Goal: Communication & Community: Answer question/provide support

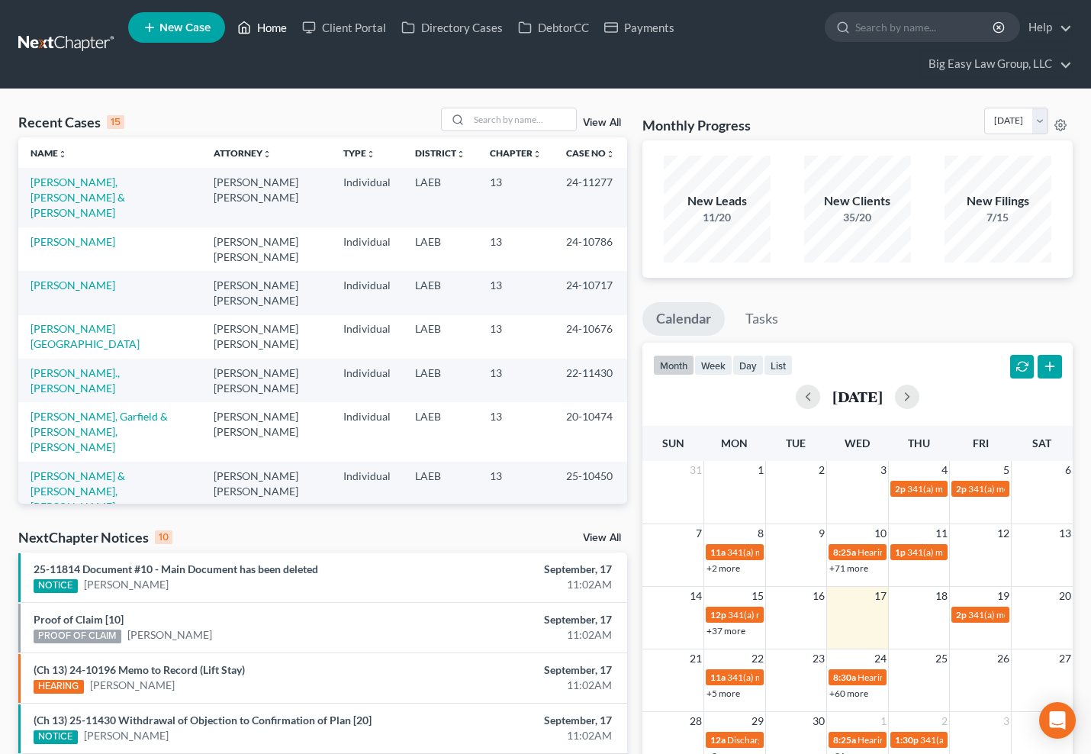
click at [268, 22] on link "Home" at bounding box center [262, 27] width 65 height 27
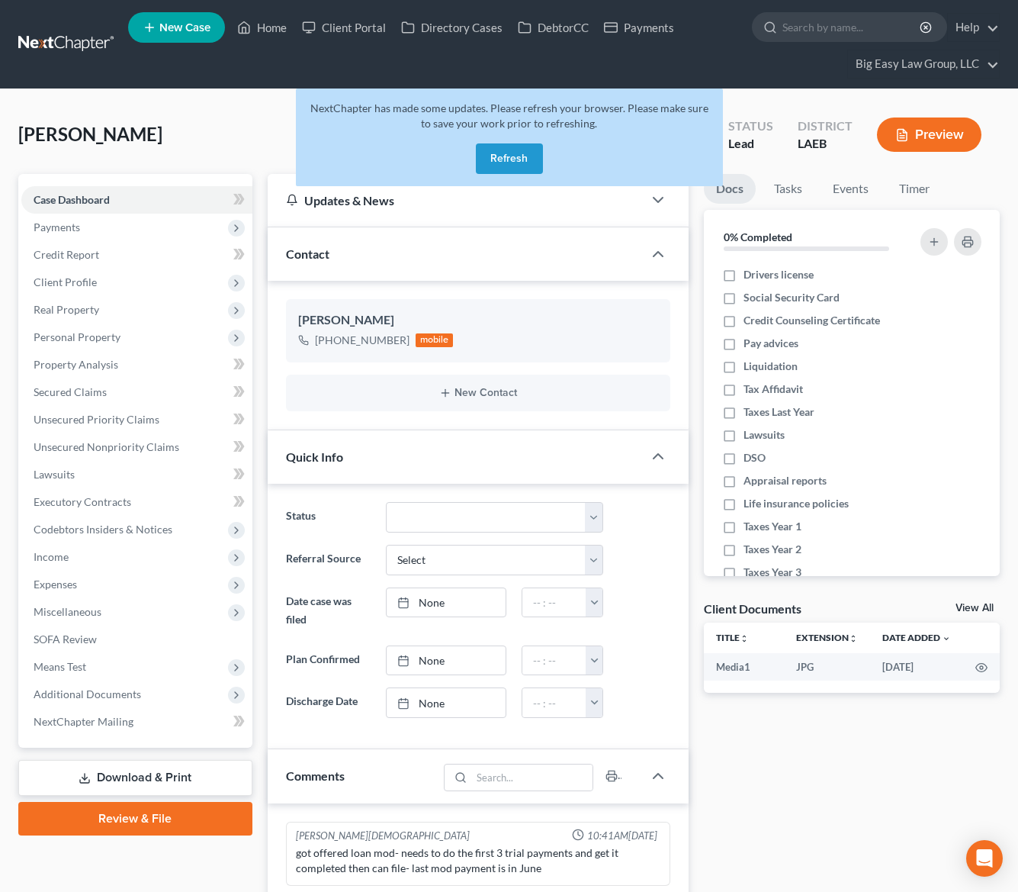
select select "0"
click at [493, 157] on button "Refresh" at bounding box center [509, 158] width 67 height 31
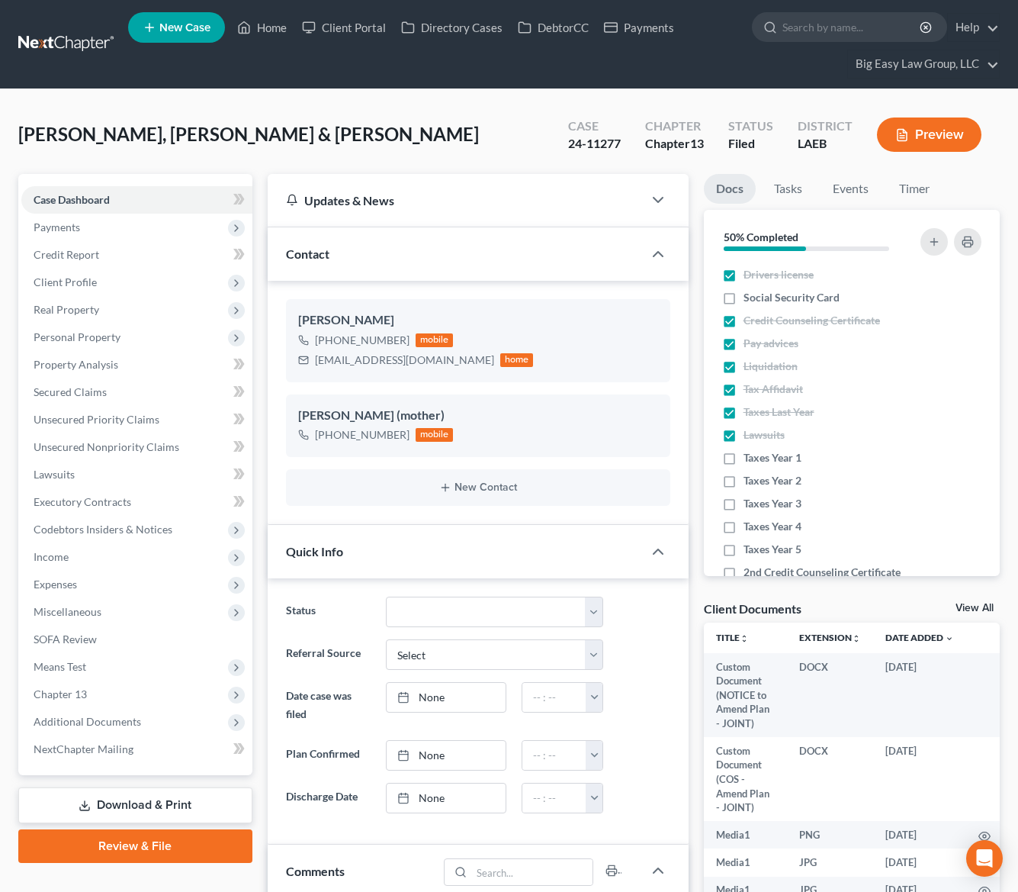
select select "0"
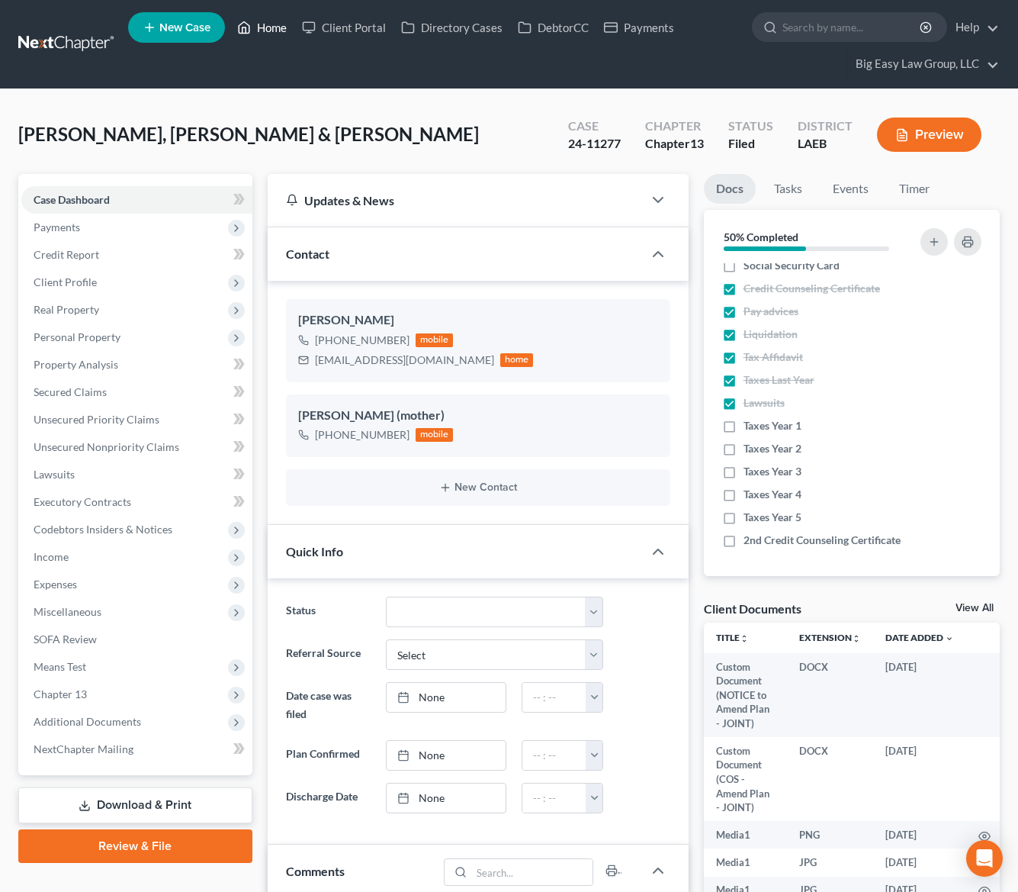
click at [280, 23] on link "Home" at bounding box center [262, 27] width 65 height 27
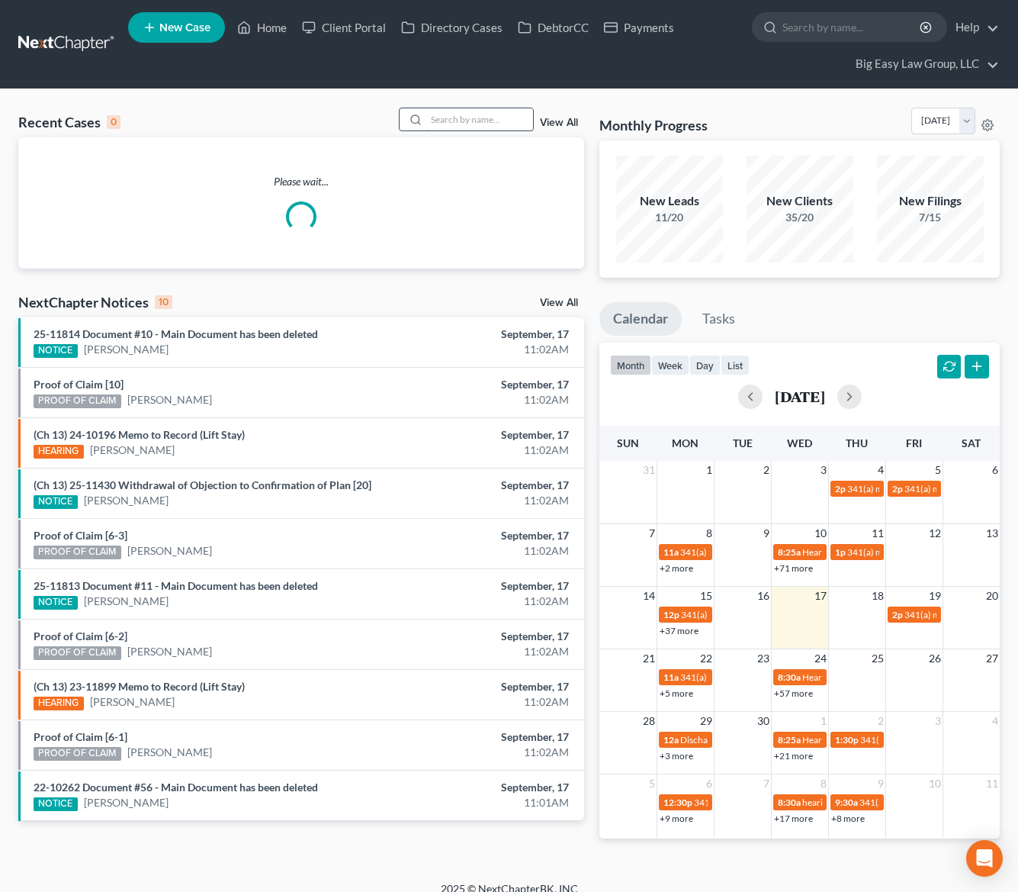
click at [486, 121] on input "search" at bounding box center [479, 119] width 107 height 22
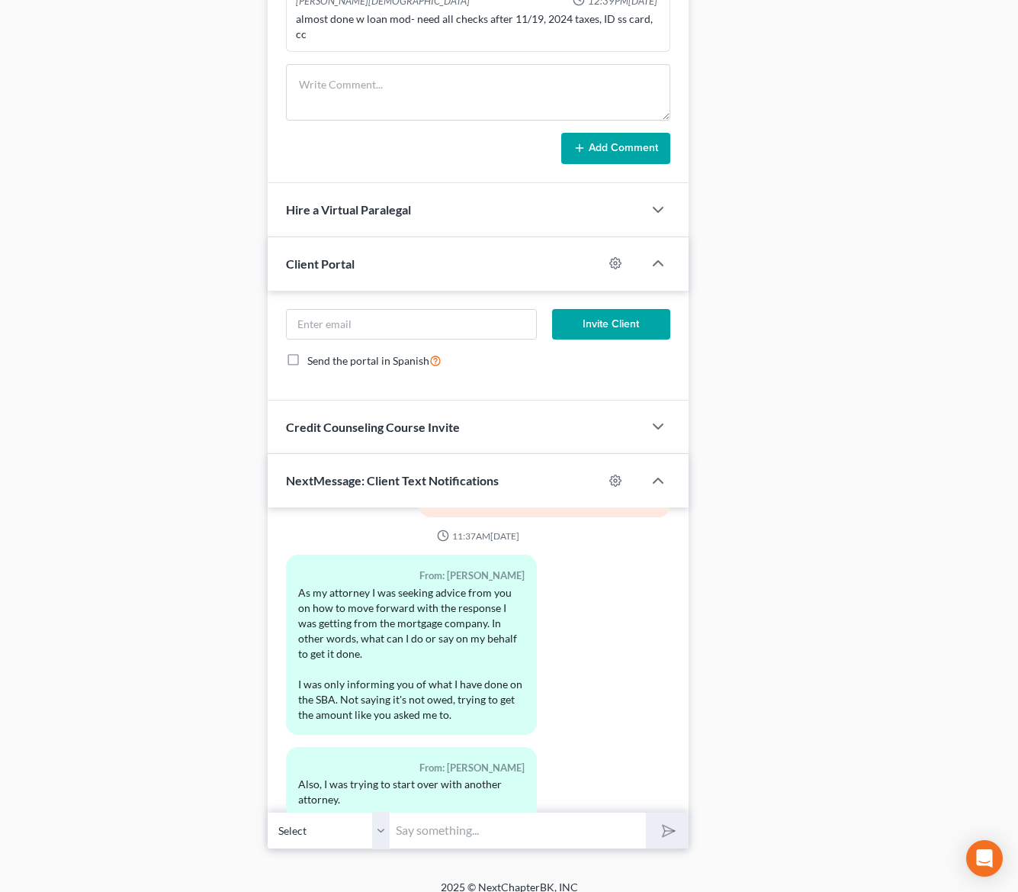
scroll to position [4549, 0]
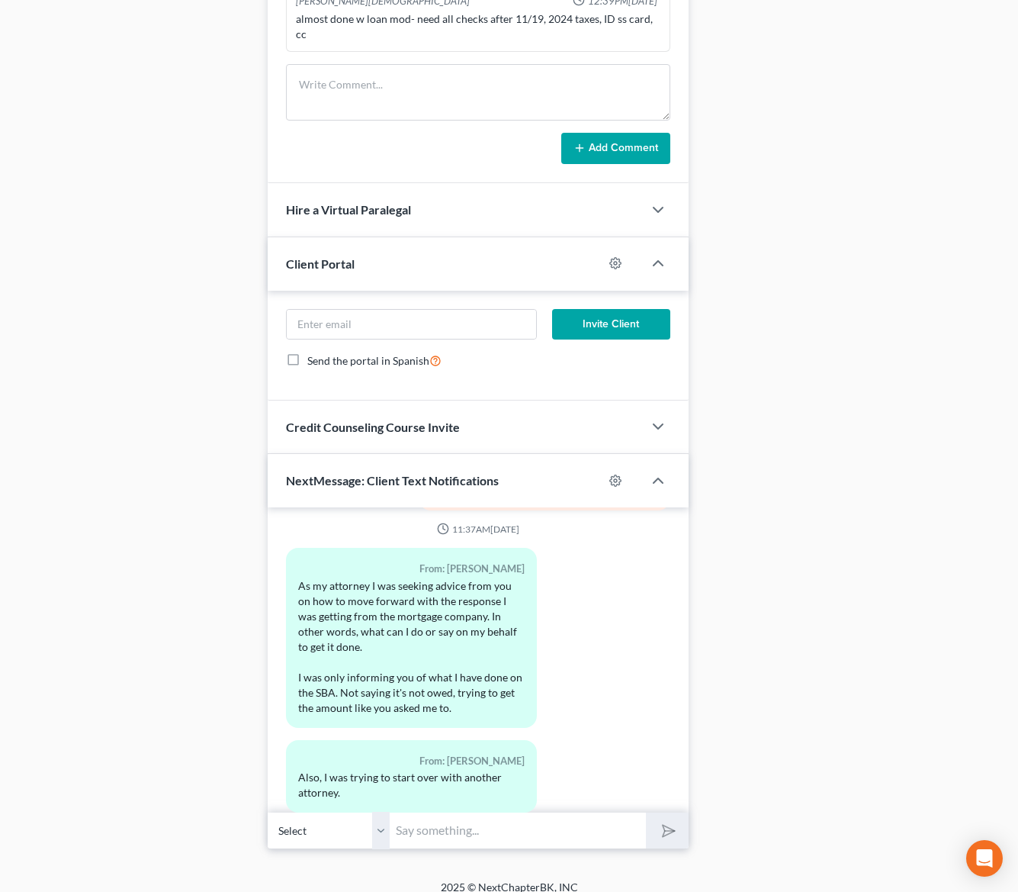
click at [527, 821] on input "text" at bounding box center [518, 830] width 257 height 37
click at [523, 821] on input "text" at bounding box center [518, 830] width 257 height 37
click at [783, 693] on div "Docs Tasks Events Timer 0% Completed Nothing here yet! Drivers license Social S…" at bounding box center [851, 59] width 311 height 1580
click at [598, 815] on input "text" at bounding box center [518, 830] width 257 height 37
click at [736, 760] on div "Docs Tasks Events Timer 0% Completed Nothing here yet! Drivers license Social S…" at bounding box center [851, 59] width 311 height 1580
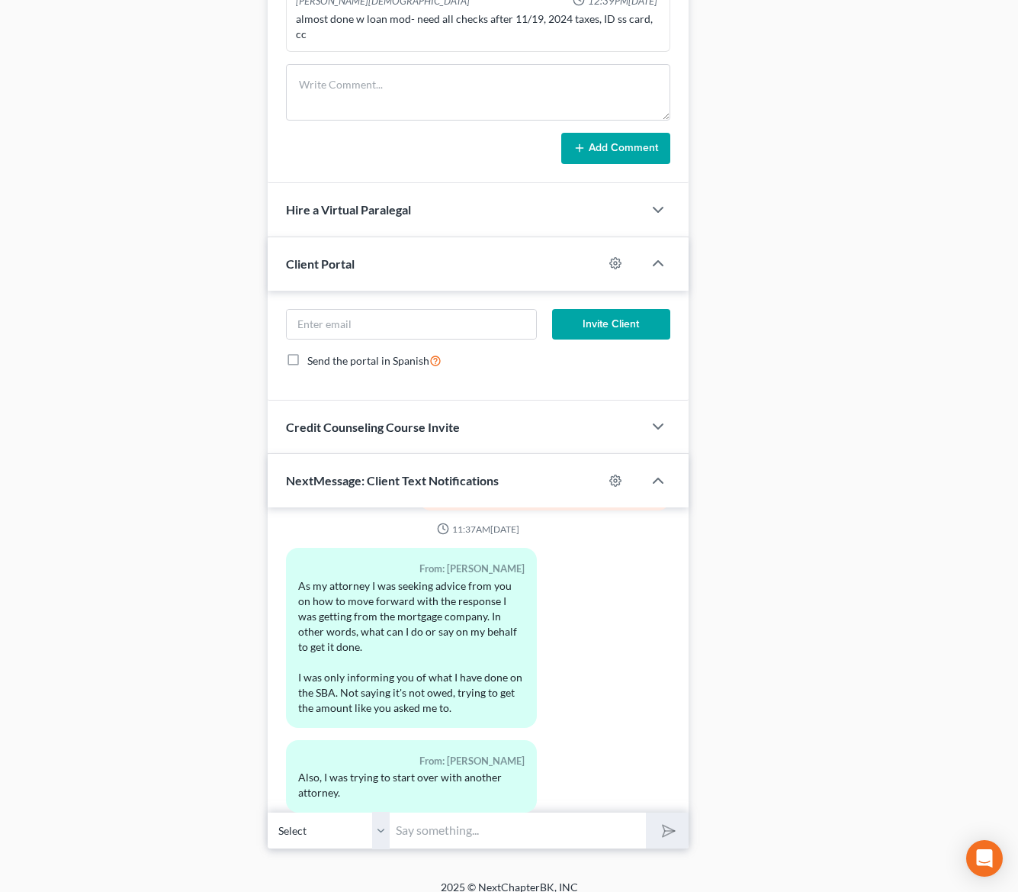
click at [508, 812] on input "text" at bounding box center [518, 830] width 257 height 37
type input "M"
type input "W"
click at [454, 812] on input "Again, I'm sorry if there was any miscommunication about next steps in your cas…" at bounding box center [518, 830] width 257 height 37
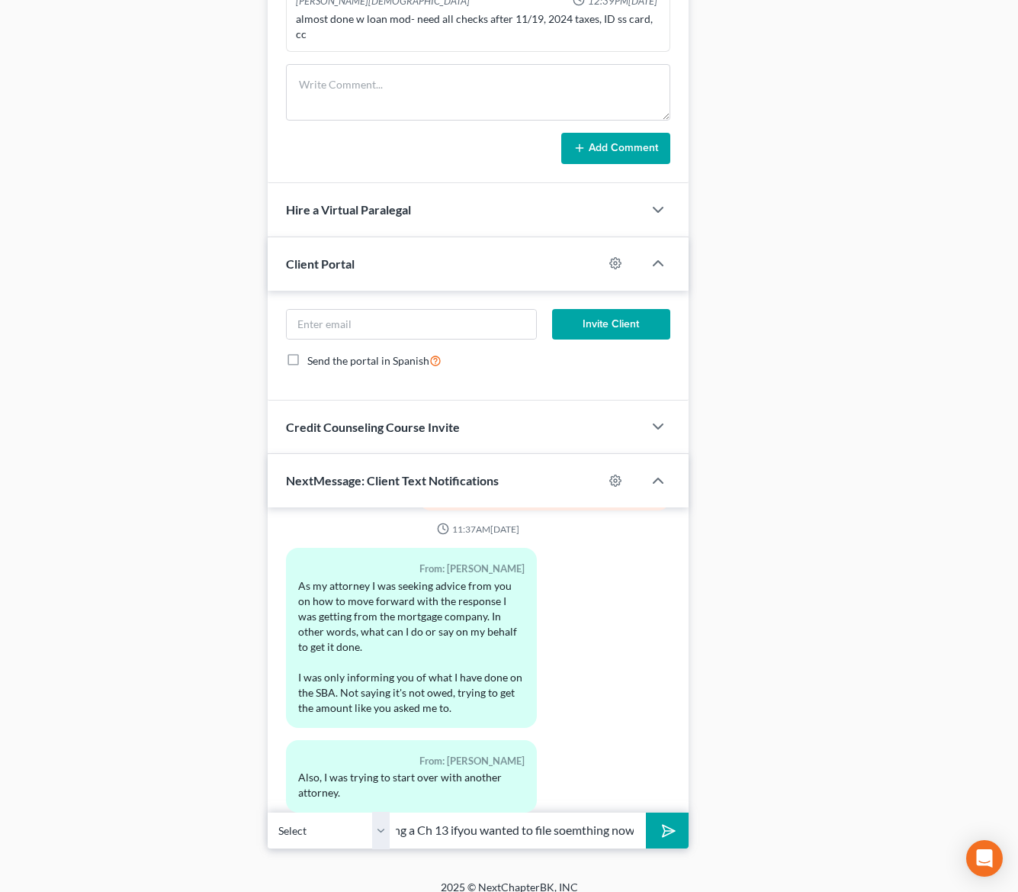
scroll to position [0, 529]
click at [577, 816] on input "Again, I'm sorry if there was any miscommunication about next steps in your cas…" at bounding box center [518, 830] width 257 height 37
click at [604, 812] on input "Again, I'm sorry if there was any miscommunication about next steps in your cas…" at bounding box center [518, 830] width 257 height 37
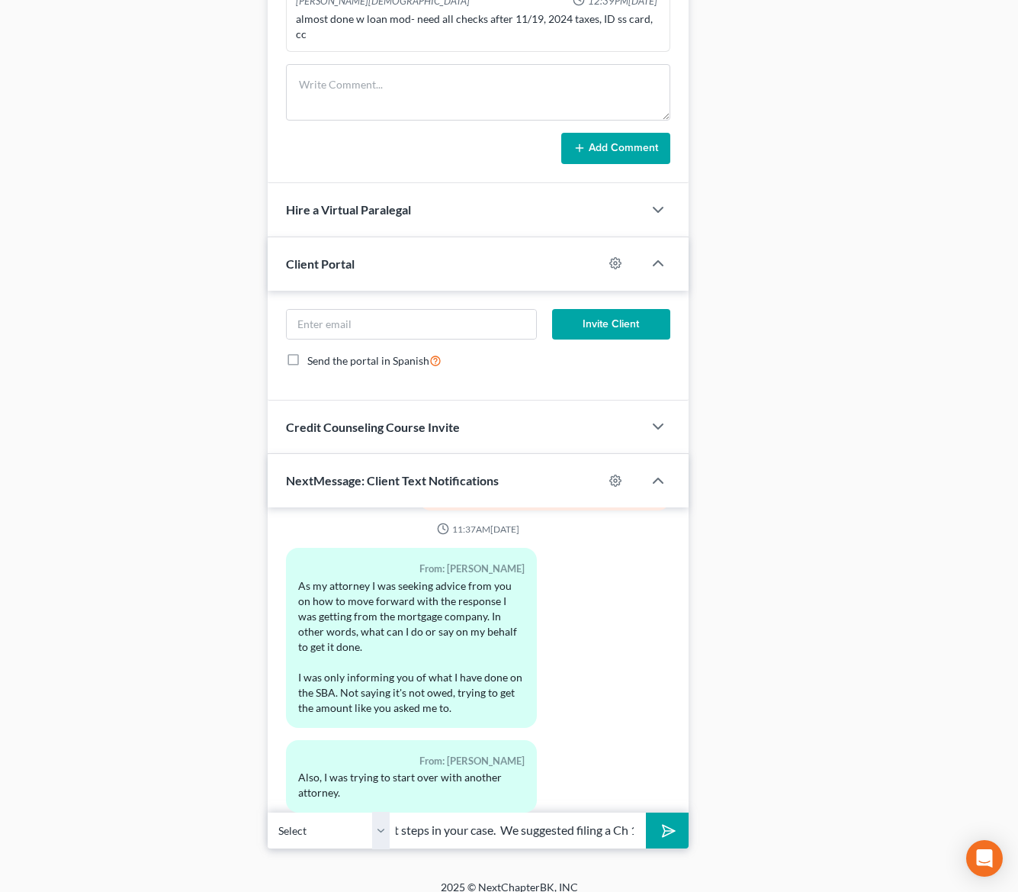
drag, startPoint x: 634, startPoint y: 812, endPoint x: 508, endPoint y: 811, distance: 125.9
click at [508, 812] on input "Again, I'm sorry if there was any miscommunication about next steps in your cas…" at bounding box center [518, 830] width 257 height 37
click at [625, 818] on input "Again, I'm sorry if there was any miscommunication about next steps in your cas…" at bounding box center [518, 830] width 257 height 37
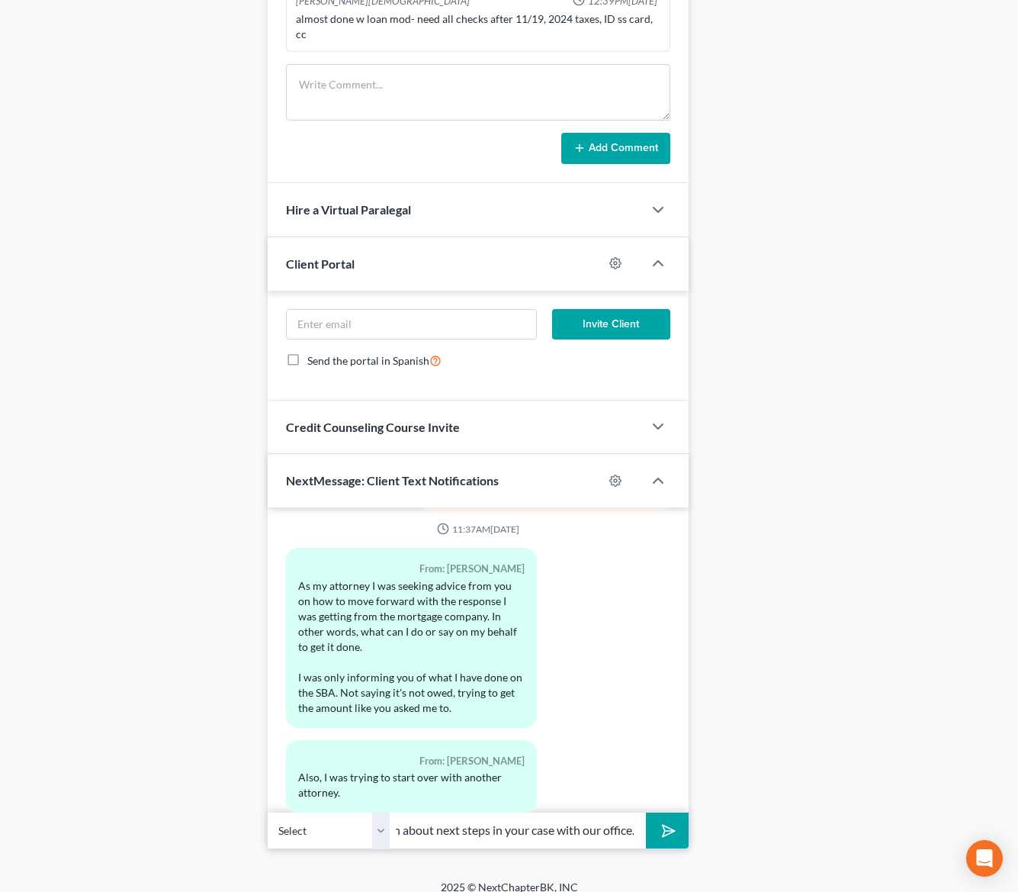
type input "Again, I'm sorry if there was any miscommunication about next steps in your cas…"
click at [646, 812] on button "submit" at bounding box center [667, 830] width 42 height 36
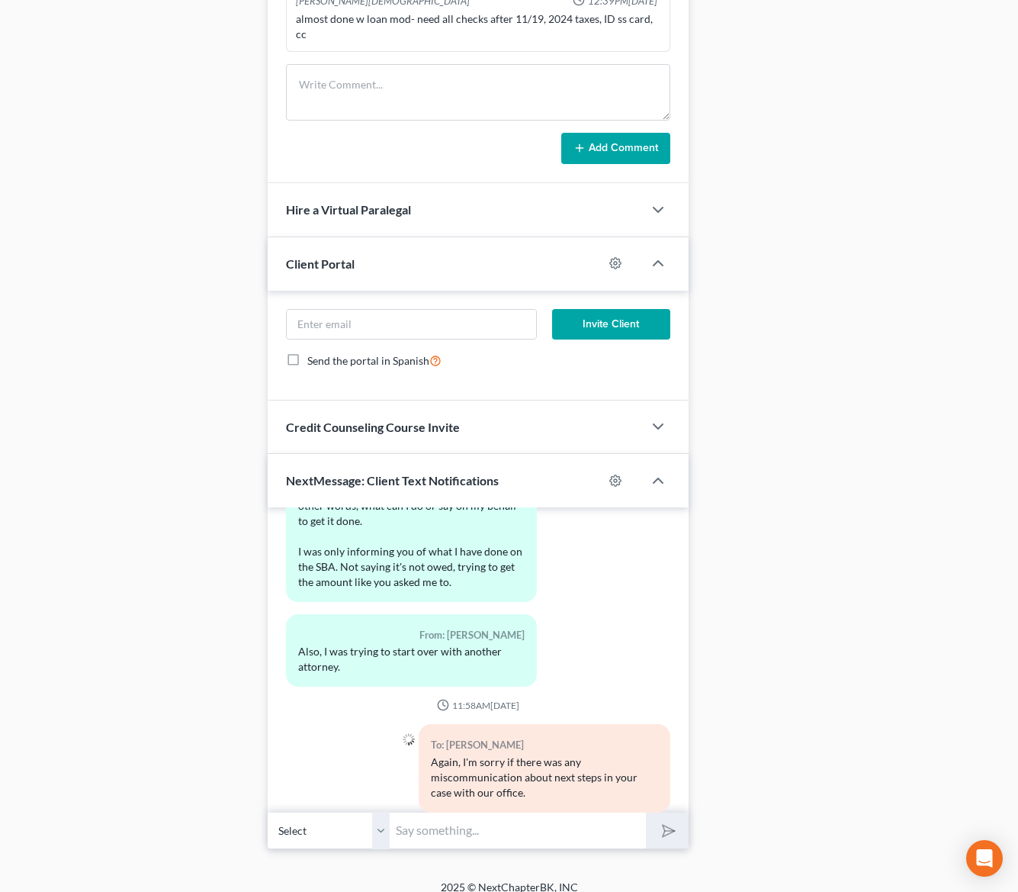
paste input "We suggested filing a Ch 13 if you wanted to file something now"
type input "We suggested filing a Ch 13 if you wanted to file somethinf sooner, but you wan…"
click at [646, 812] on button "submit" at bounding box center [667, 830] width 42 height 36
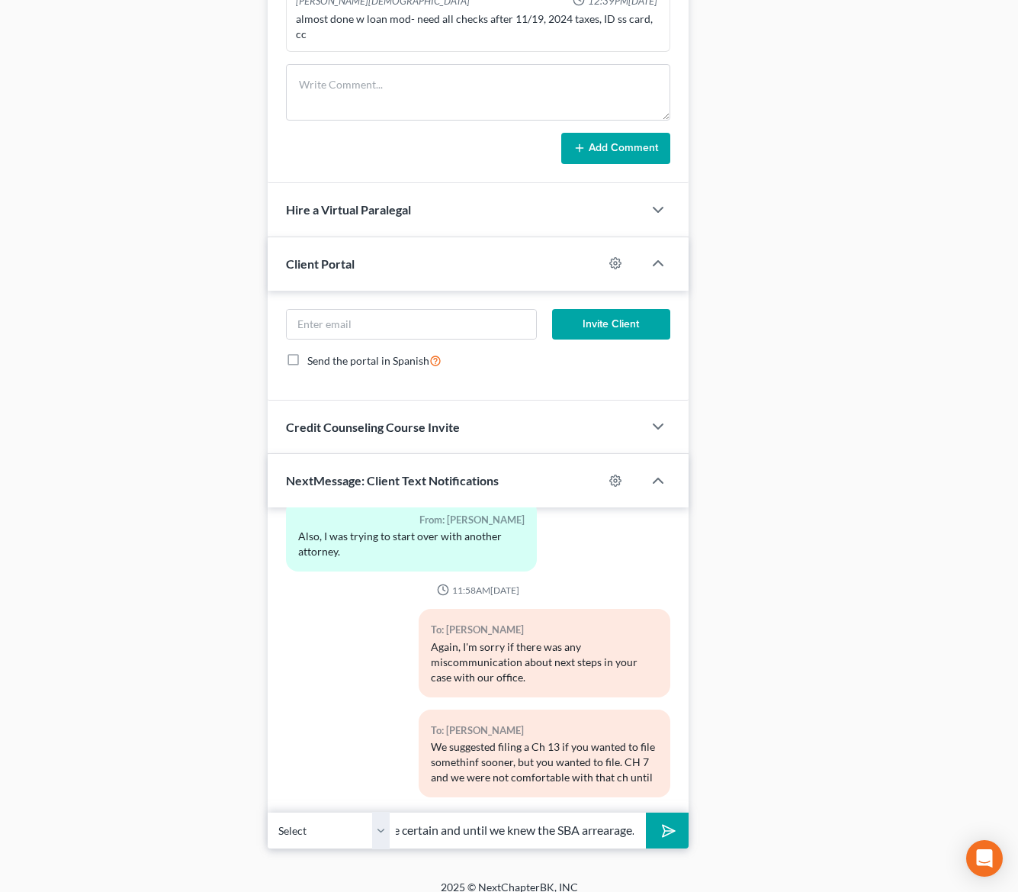
scroll to position [0, 262]
type input "the mortgage mod was recorded or at least more certain and until we knew the SB…"
click at [646, 812] on button "submit" at bounding box center [667, 830] width 42 height 36
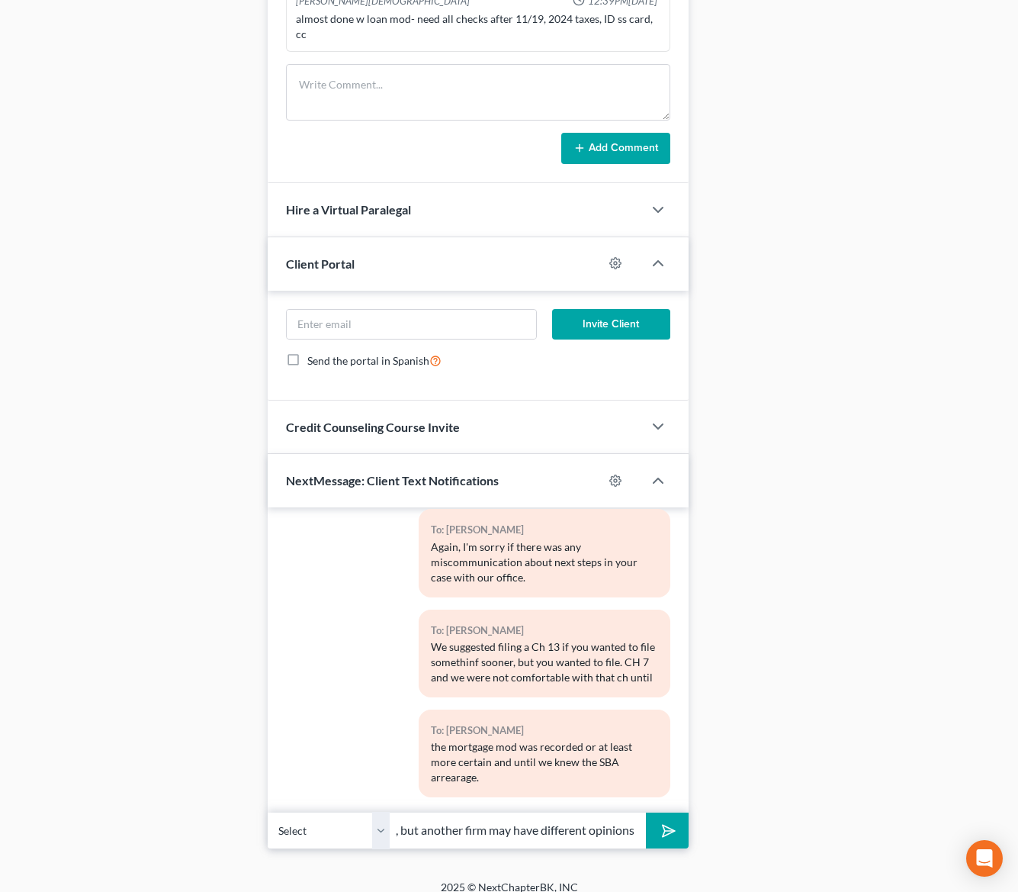
scroll to position [0, 355]
type input "Again, I am sorry that our firm was not able to help you at this time, but anot…"
click at [646, 812] on button "submit" at bounding box center [667, 830] width 42 height 36
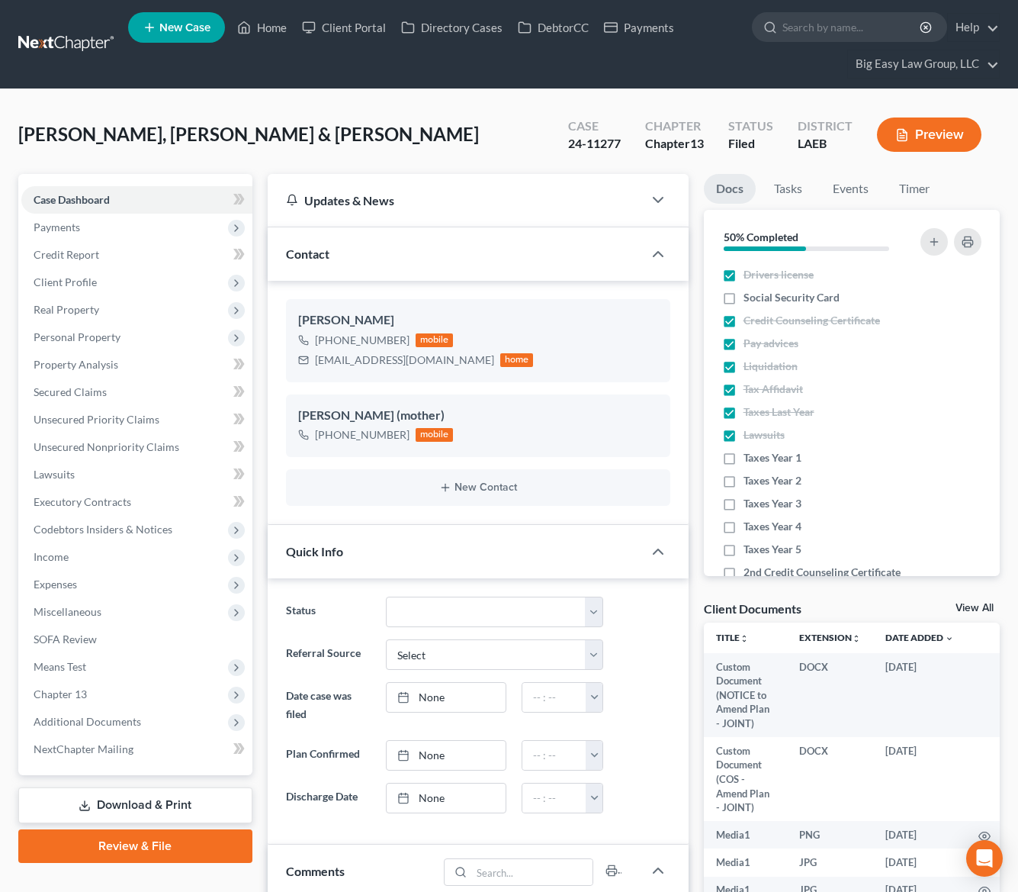
select select "0"
